Goal: Information Seeking & Learning: Learn about a topic

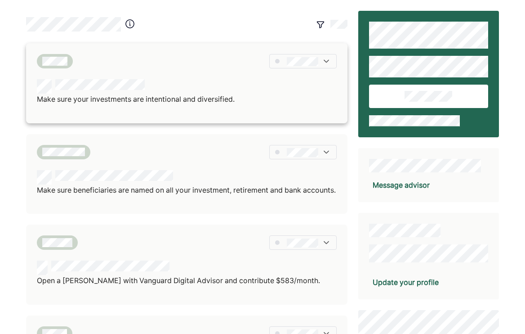
click at [237, 93] on div "Make sure your investments are intentional and diversified." at bounding box center [187, 92] width 300 height 26
